Goal: Navigation & Orientation: Find specific page/section

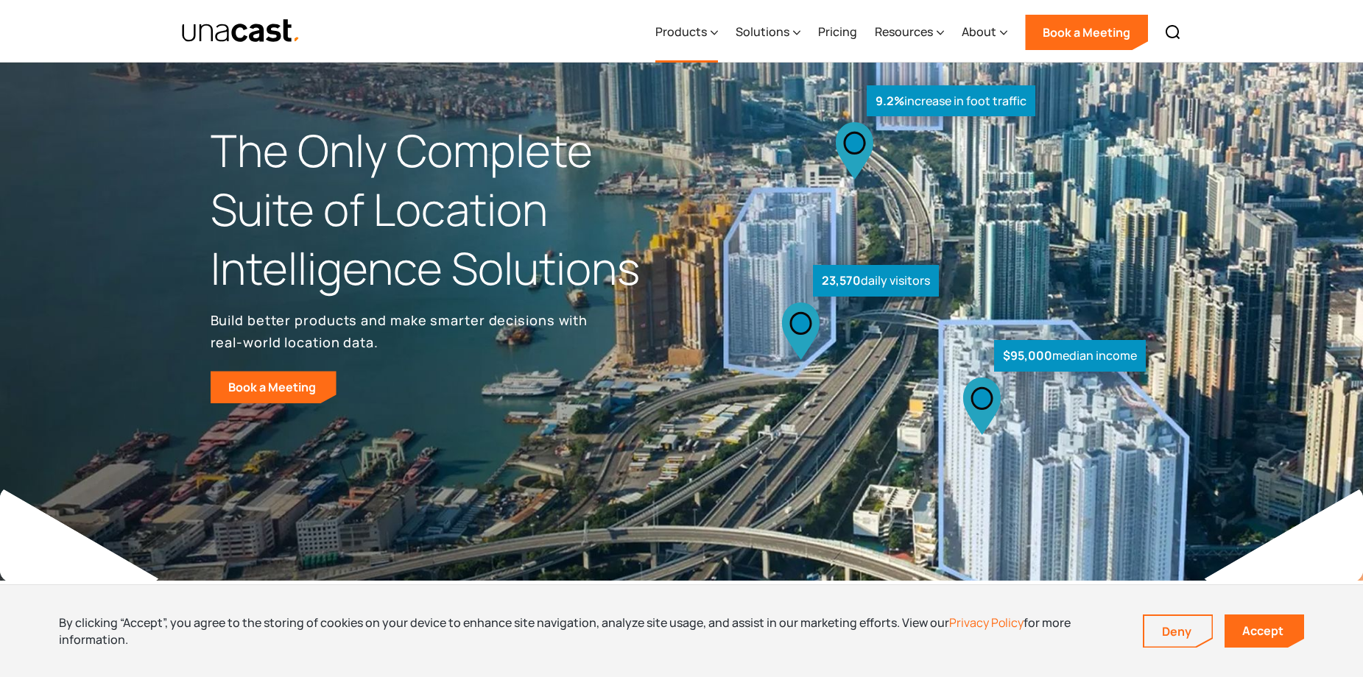
click at [694, 32] on div "Products" at bounding box center [681, 32] width 52 height 18
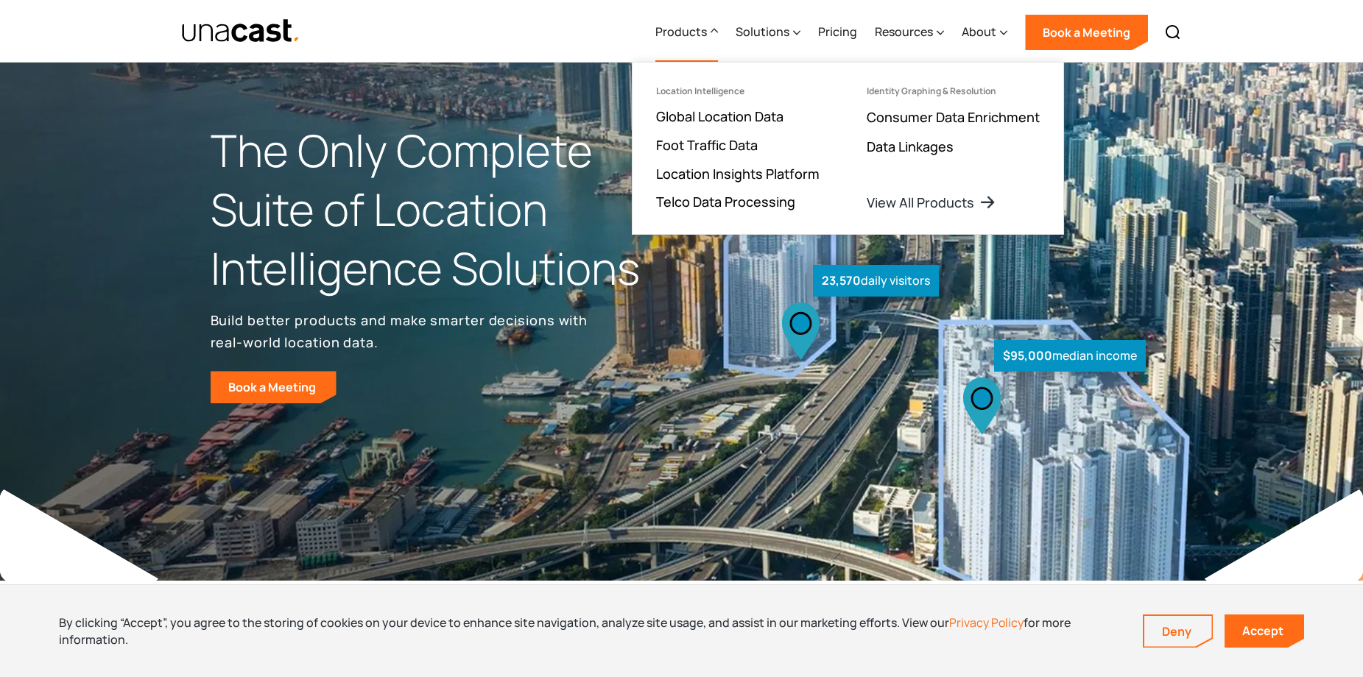
click at [694, 32] on div "Products" at bounding box center [681, 32] width 52 height 18
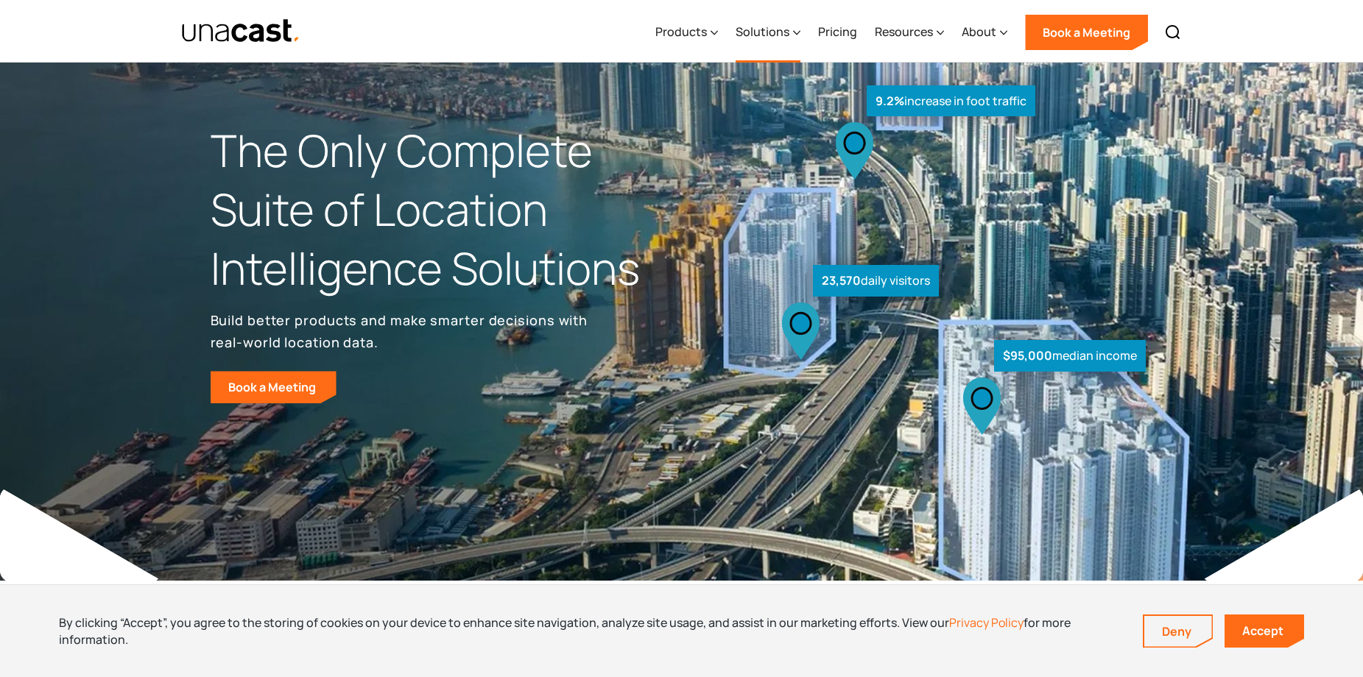
click at [786, 36] on div "Solutions" at bounding box center [763, 32] width 54 height 18
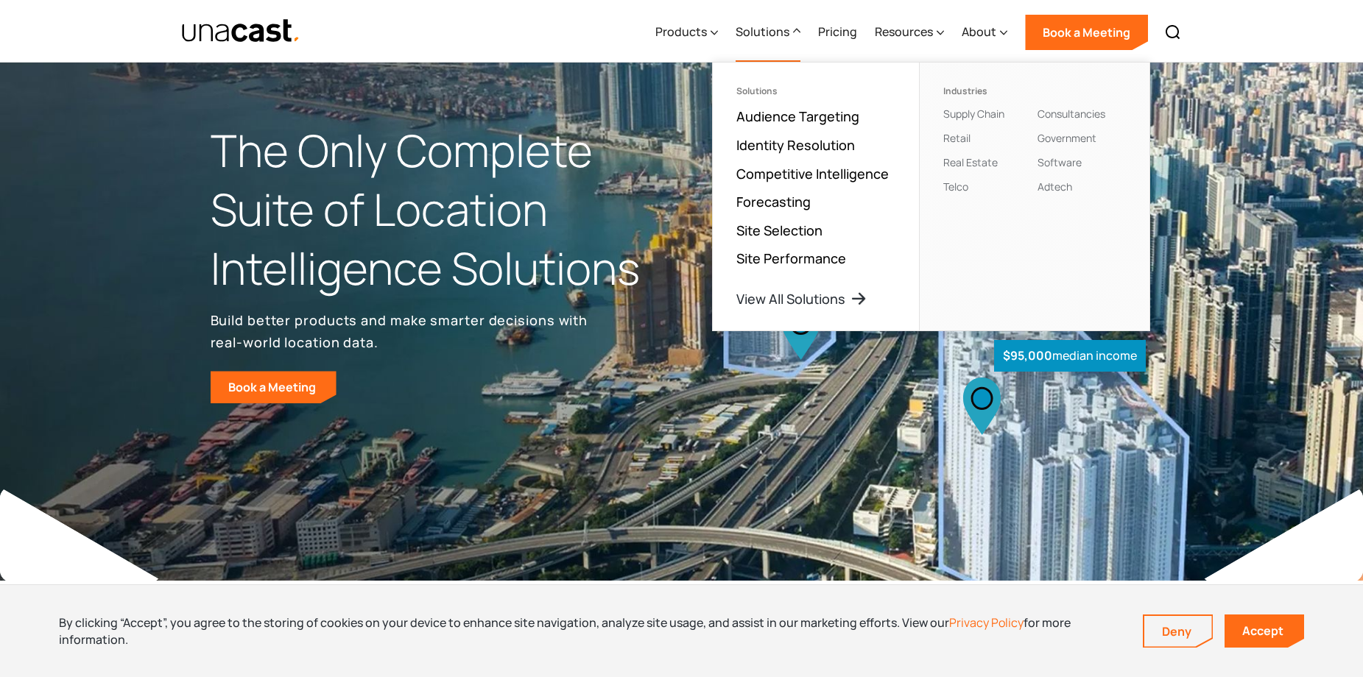
click at [786, 36] on div "Solutions" at bounding box center [763, 32] width 54 height 18
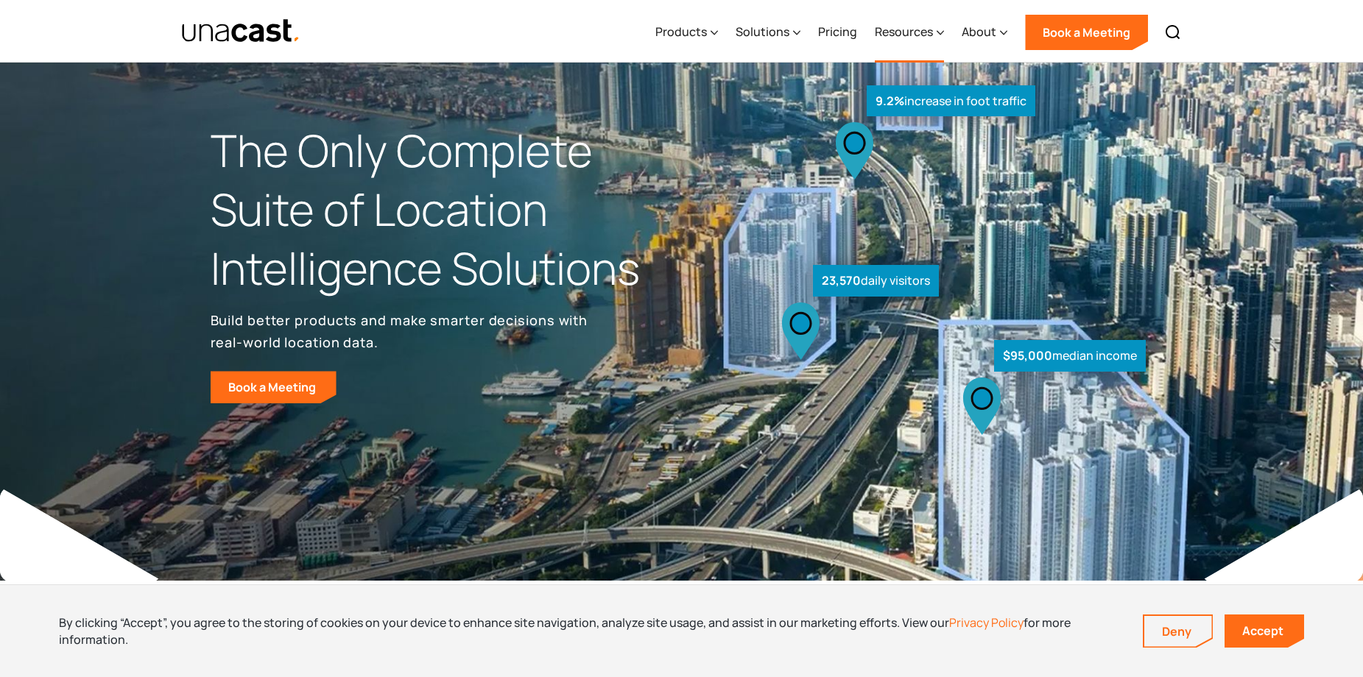
click at [888, 35] on div "Resources" at bounding box center [904, 32] width 58 height 18
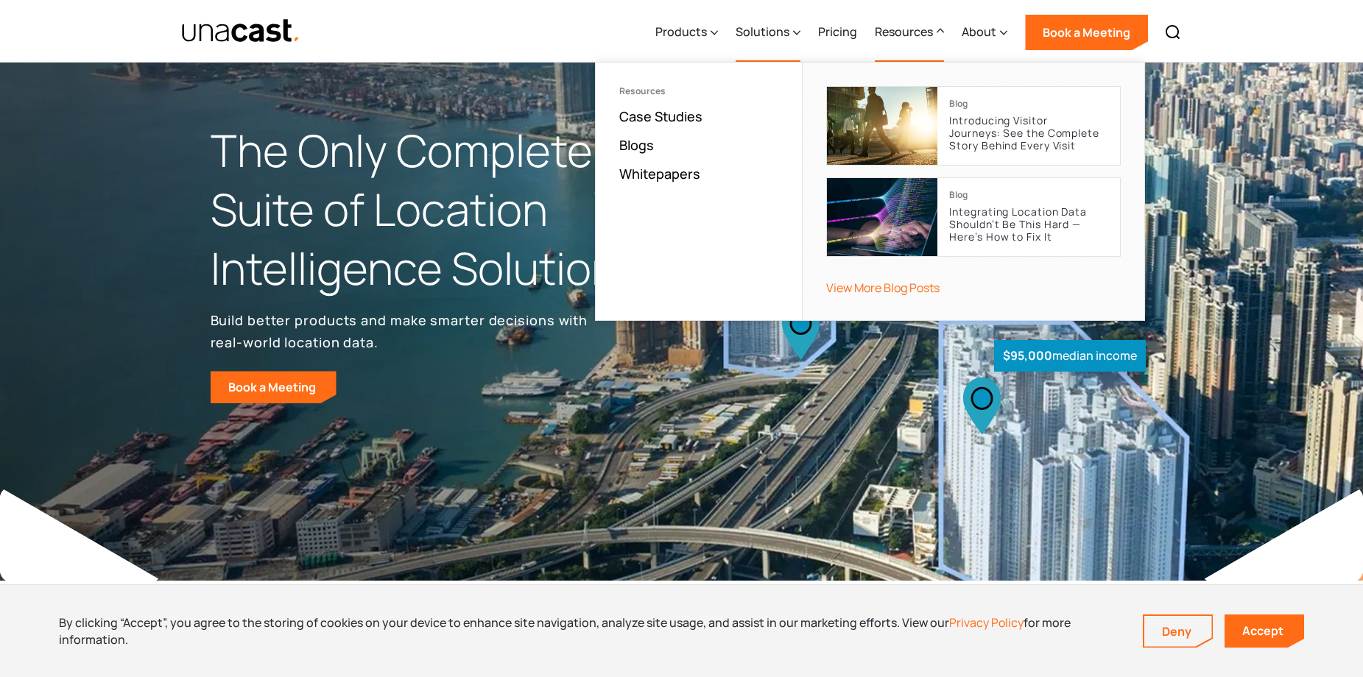
click at [777, 32] on div "Solutions" at bounding box center [763, 32] width 54 height 18
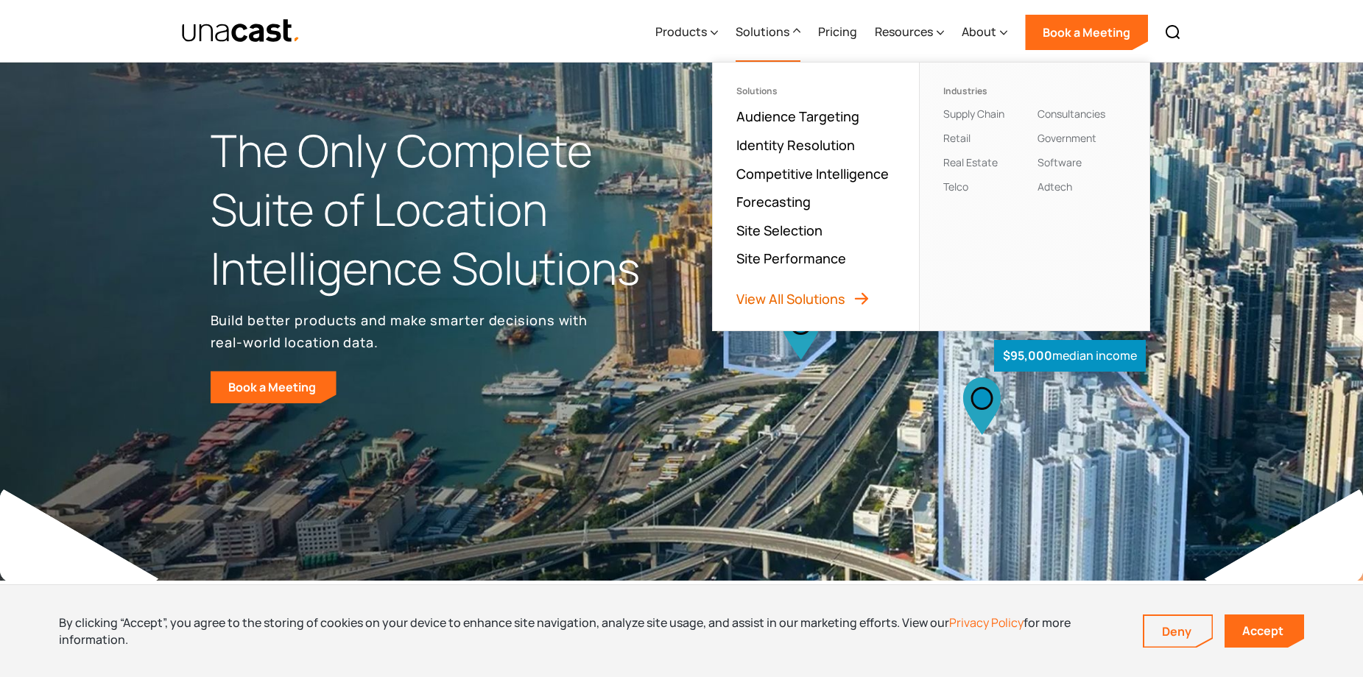
click at [786, 297] on link "View All Solutions" at bounding box center [803, 299] width 134 height 18
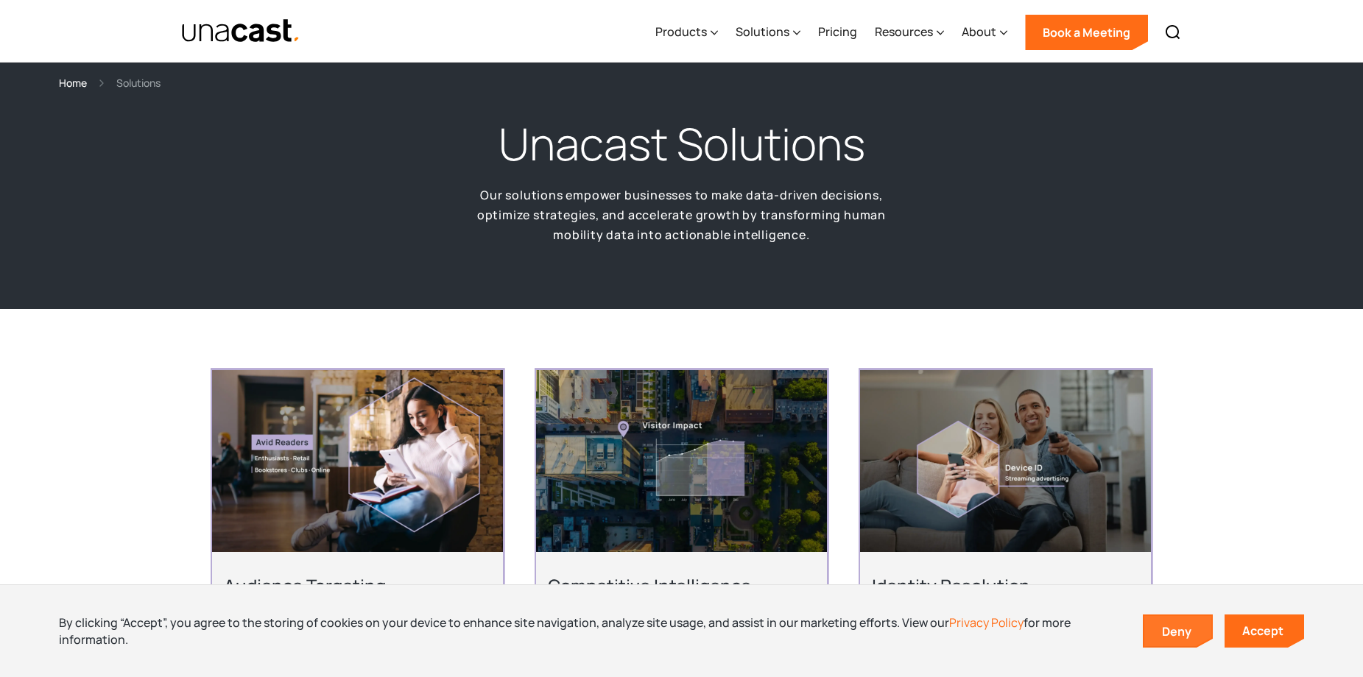
click at [1172, 633] on link "Deny" at bounding box center [1178, 631] width 68 height 31
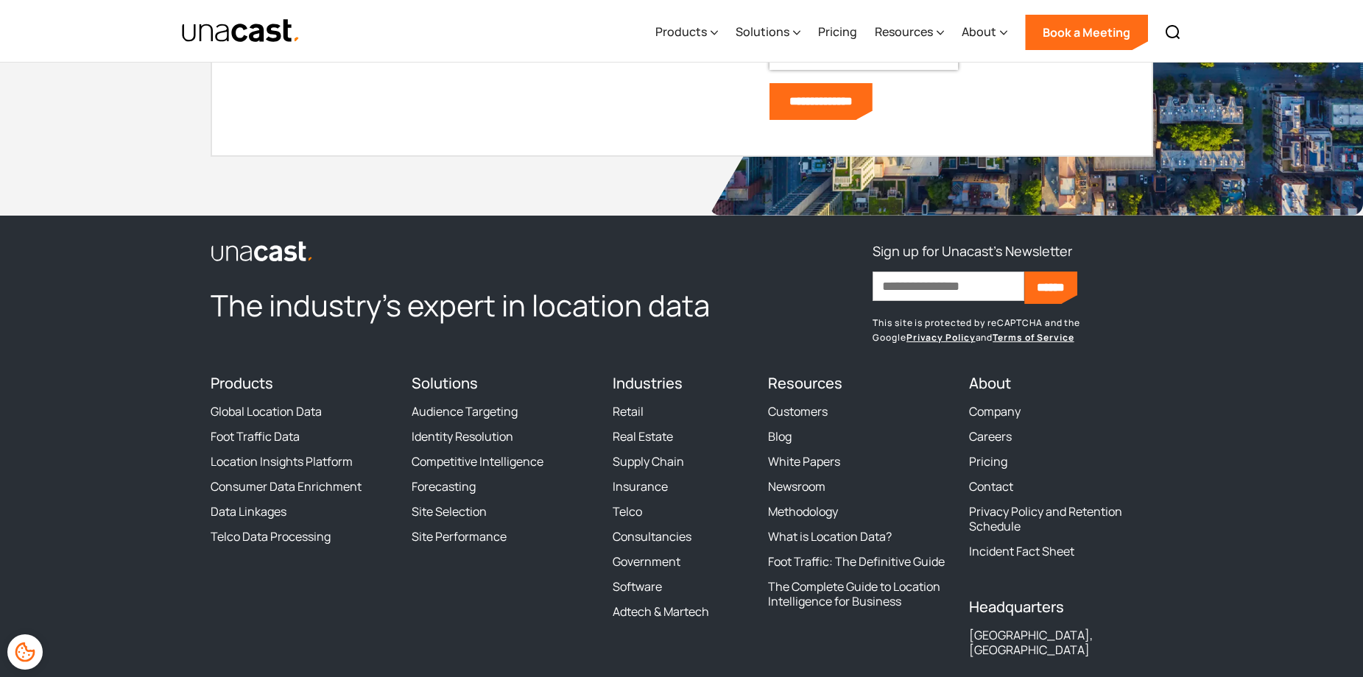
scroll to position [1620, 0]
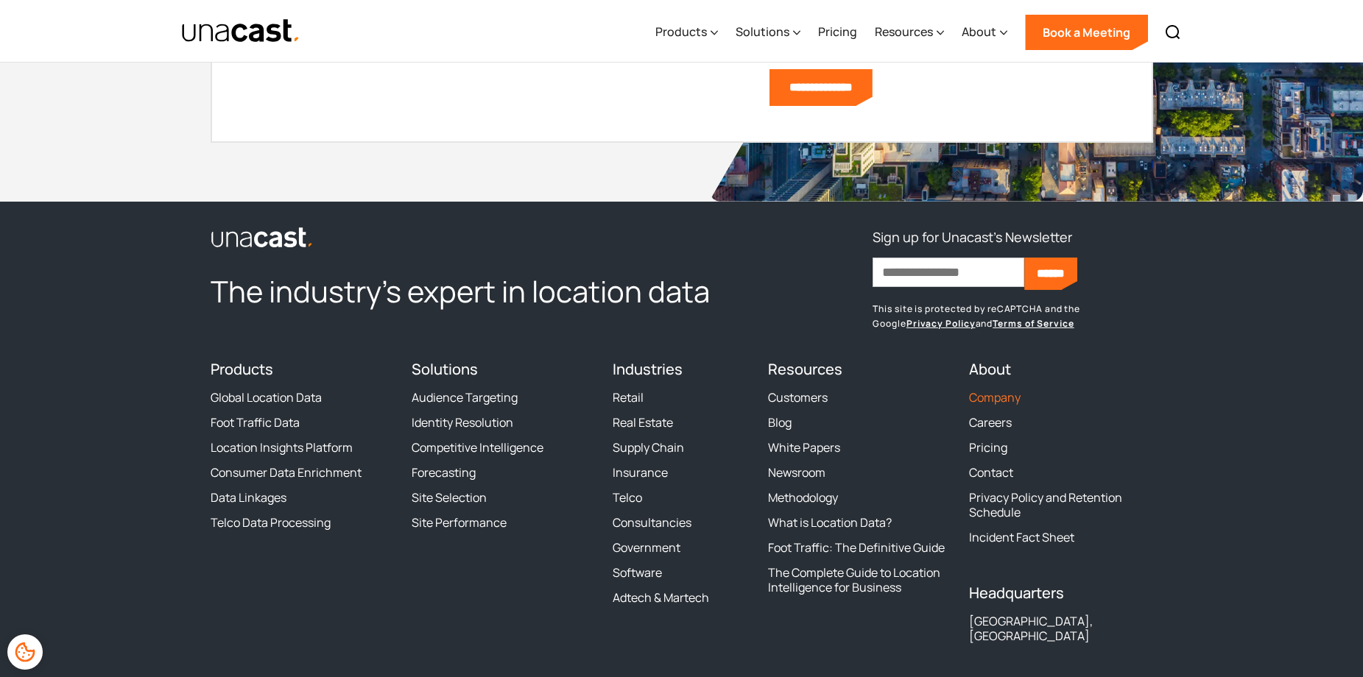
click at [1007, 405] on link "Company" at bounding box center [995, 397] width 52 height 15
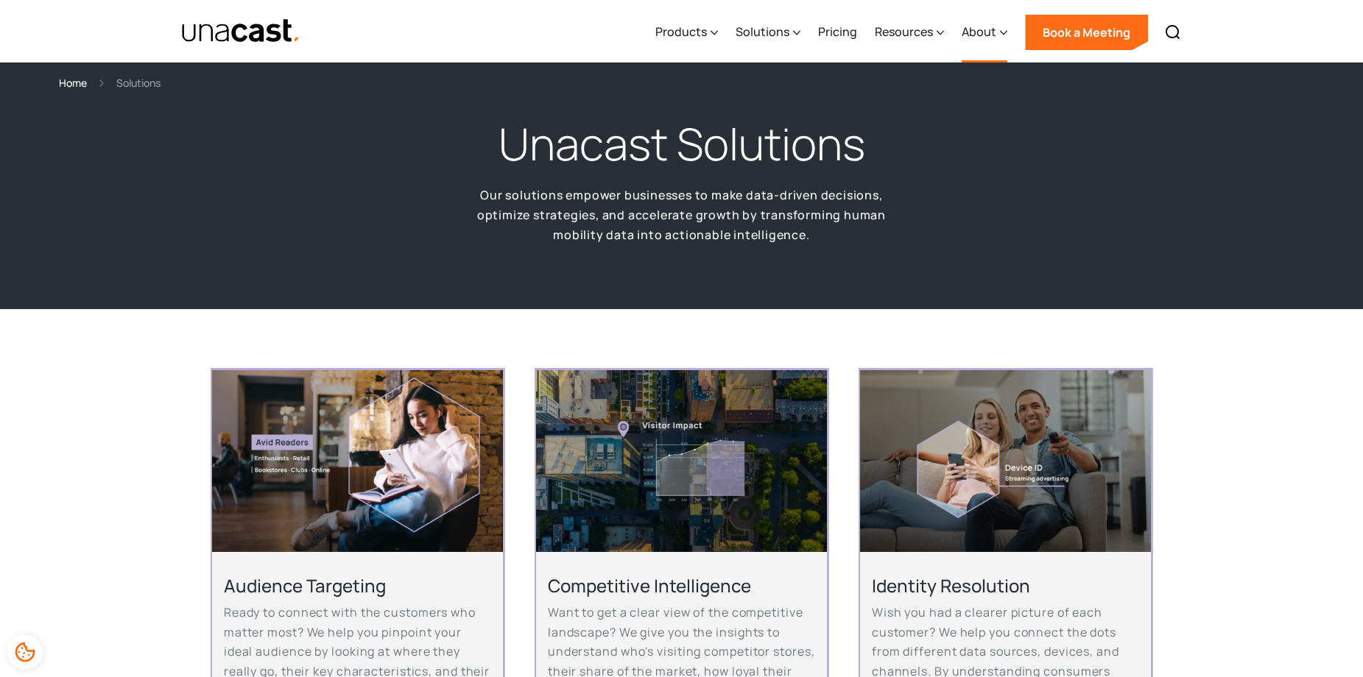
click at [981, 36] on div "About" at bounding box center [979, 32] width 35 height 18
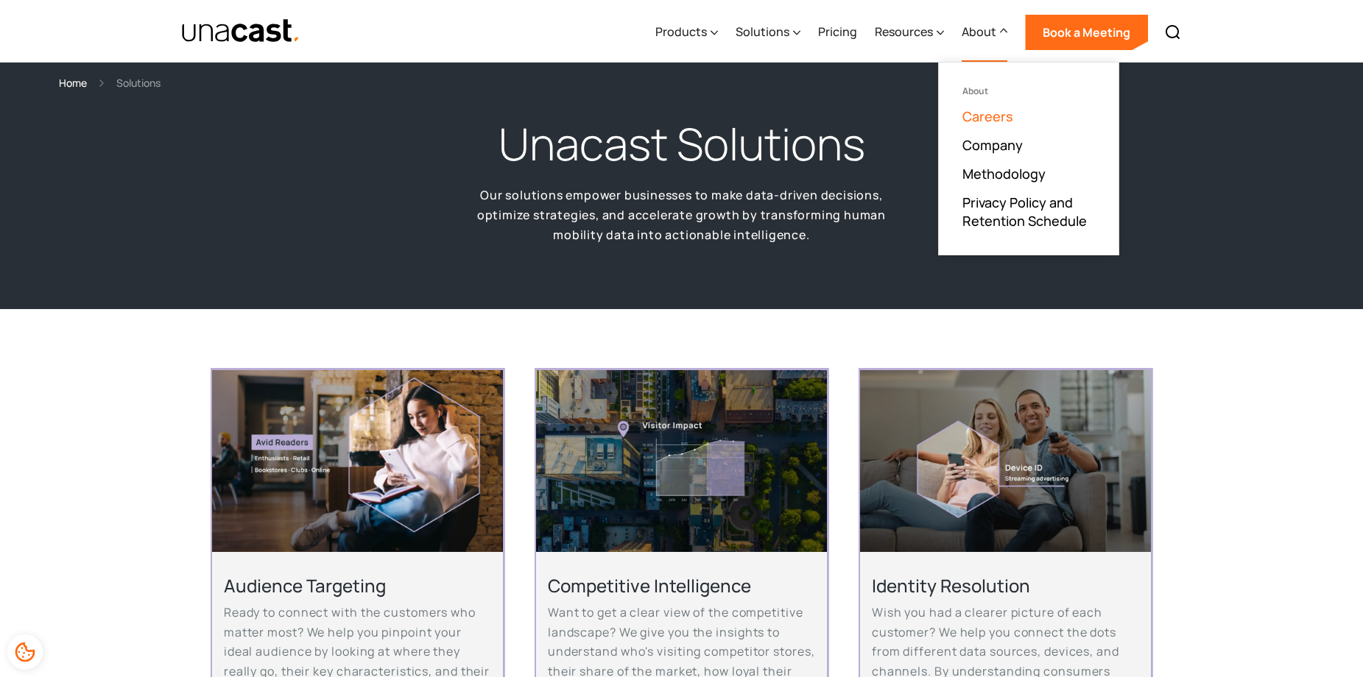
click at [995, 117] on link "Careers" at bounding box center [987, 117] width 51 height 18
